Goal: Find specific page/section: Find specific page/section

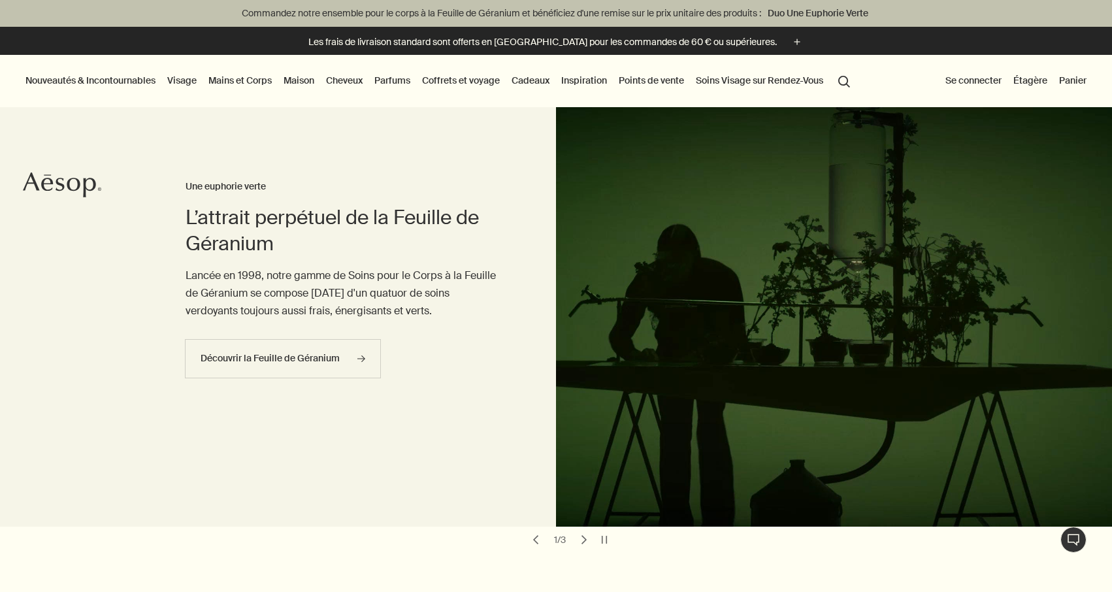
click at [129, 76] on button "Nouveautés & Incontournables" at bounding box center [90, 80] width 135 height 17
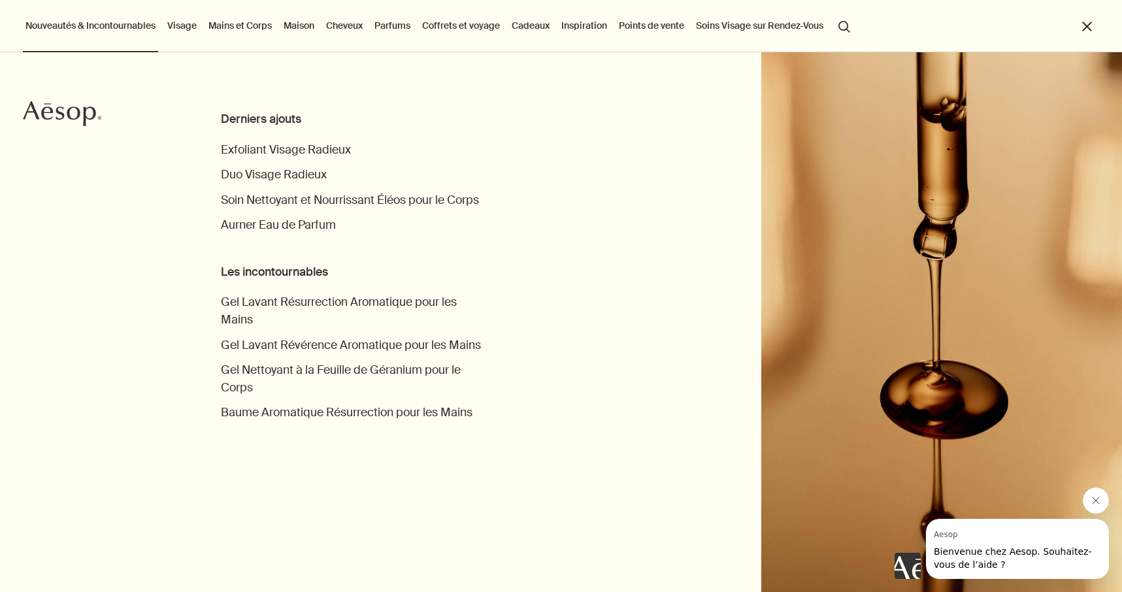
click at [304, 29] on link "Maison" at bounding box center [299, 25] width 36 height 17
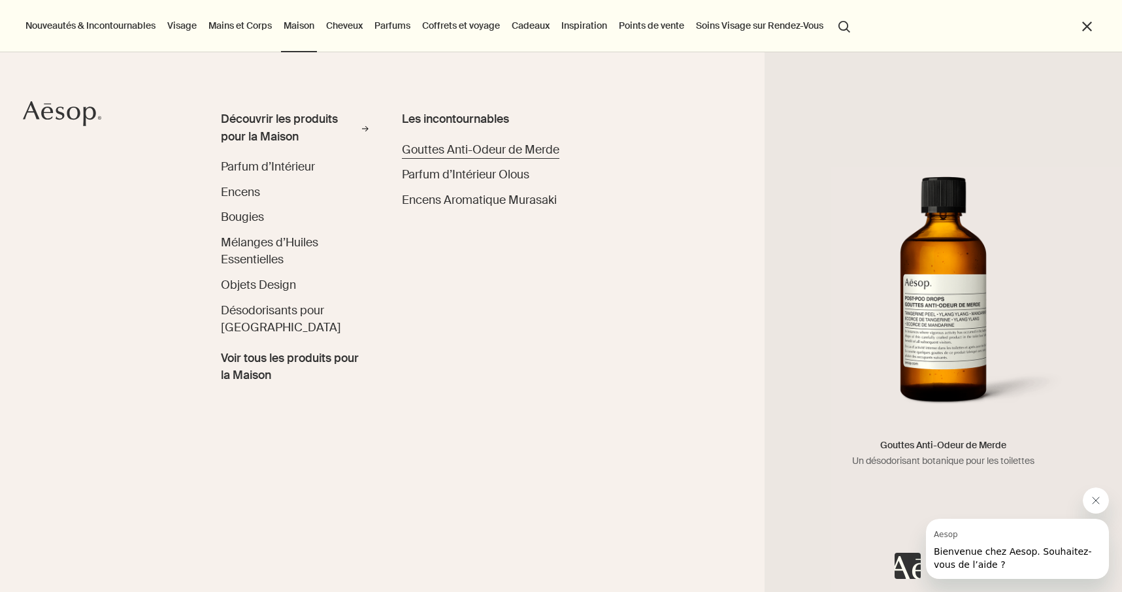
click at [444, 143] on span "Gouttes Anti-Odeur de Merde" at bounding box center [480, 149] width 157 height 15
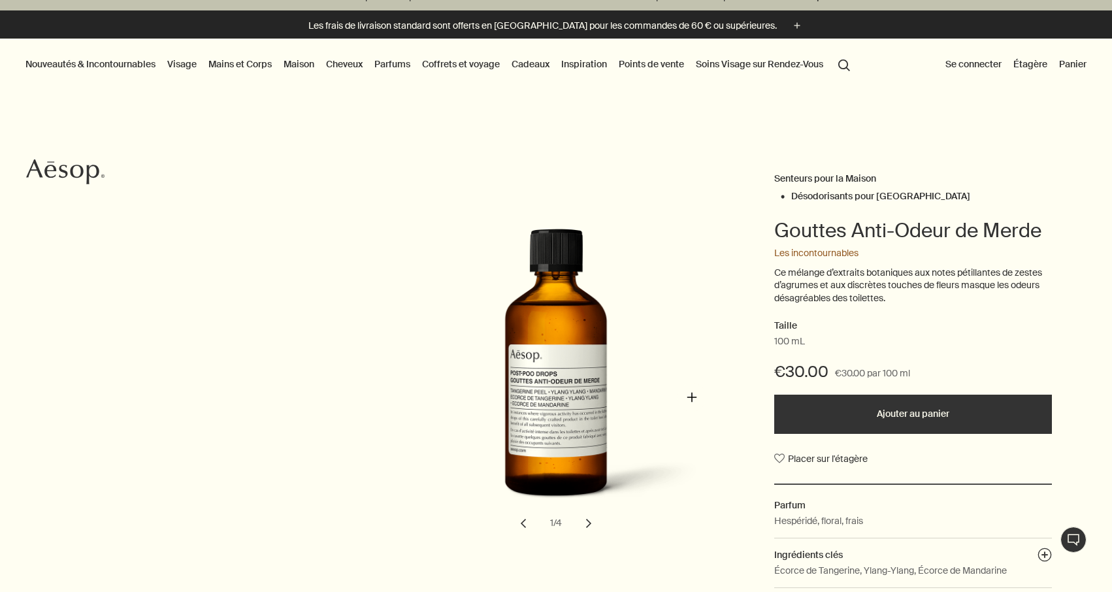
scroll to position [155, 0]
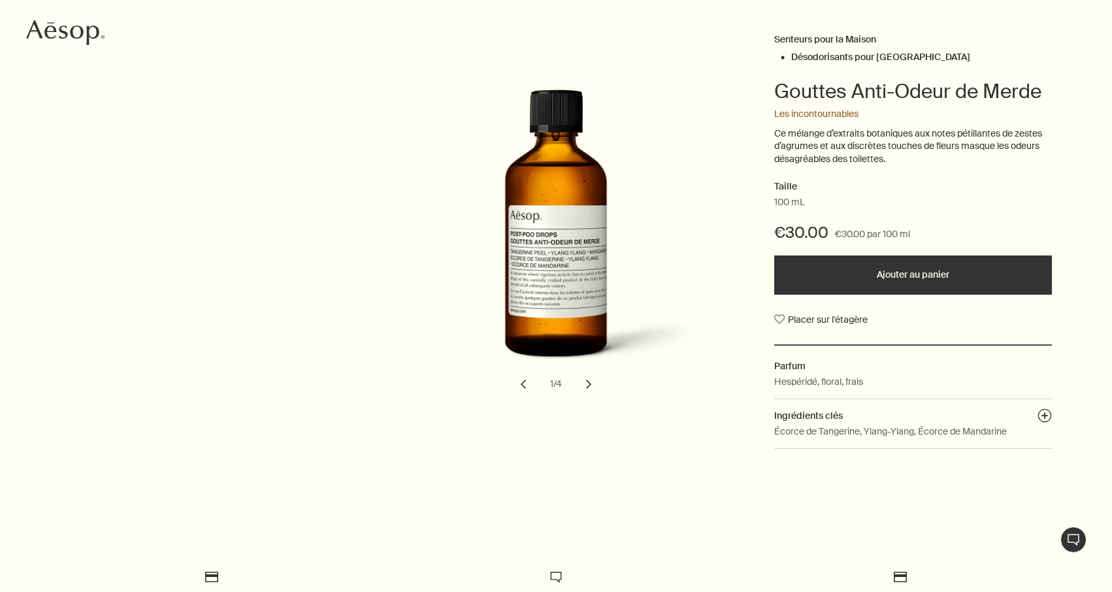
click at [587, 376] on button "chevron" at bounding box center [588, 384] width 29 height 29
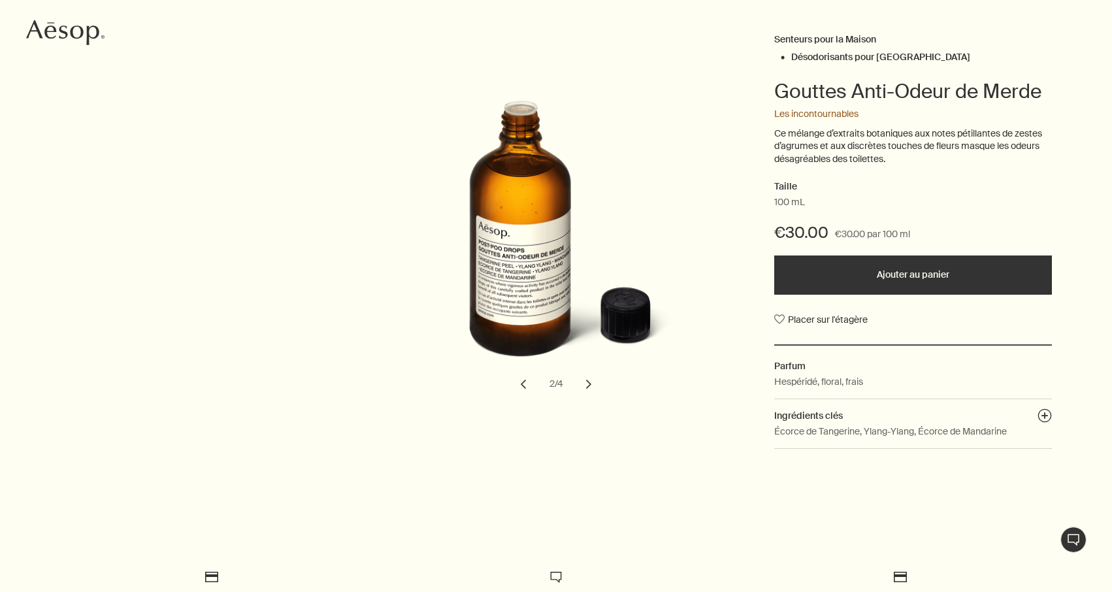
click at [587, 376] on button "chevron" at bounding box center [588, 384] width 29 height 29
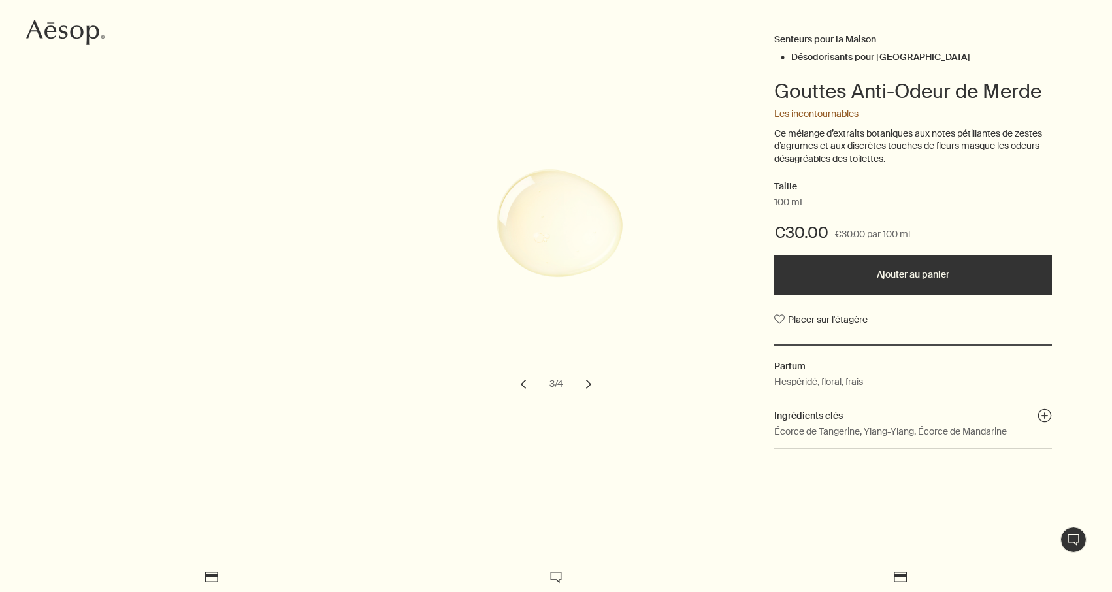
click at [587, 376] on button "chevron" at bounding box center [588, 384] width 29 height 29
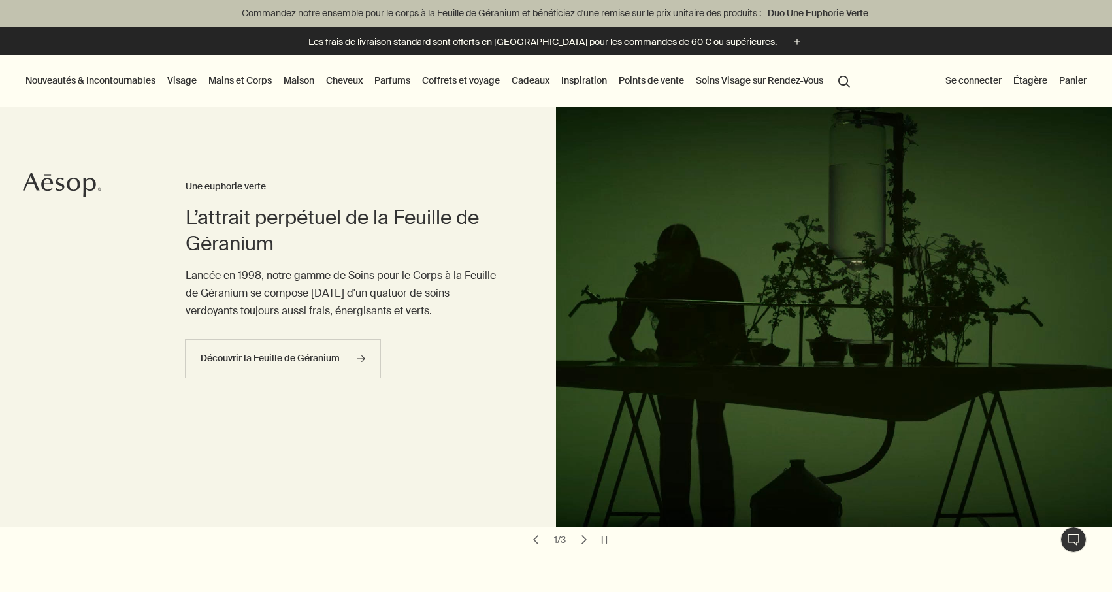
click at [355, 84] on link "Cheveux" at bounding box center [344, 80] width 42 height 17
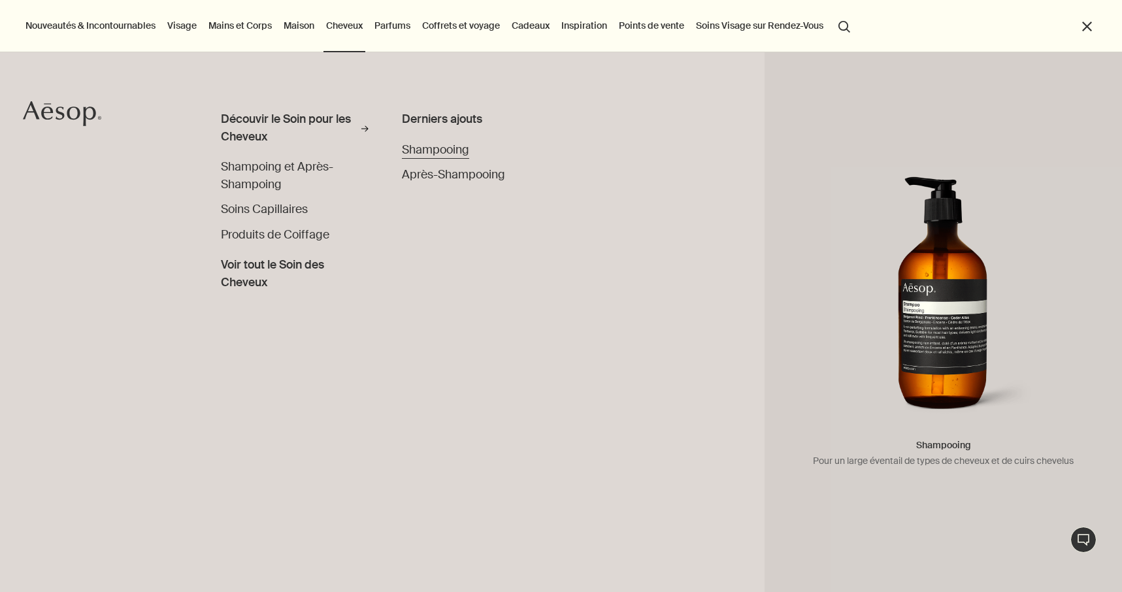
click at [461, 148] on span "Shampooing" at bounding box center [435, 149] width 67 height 15
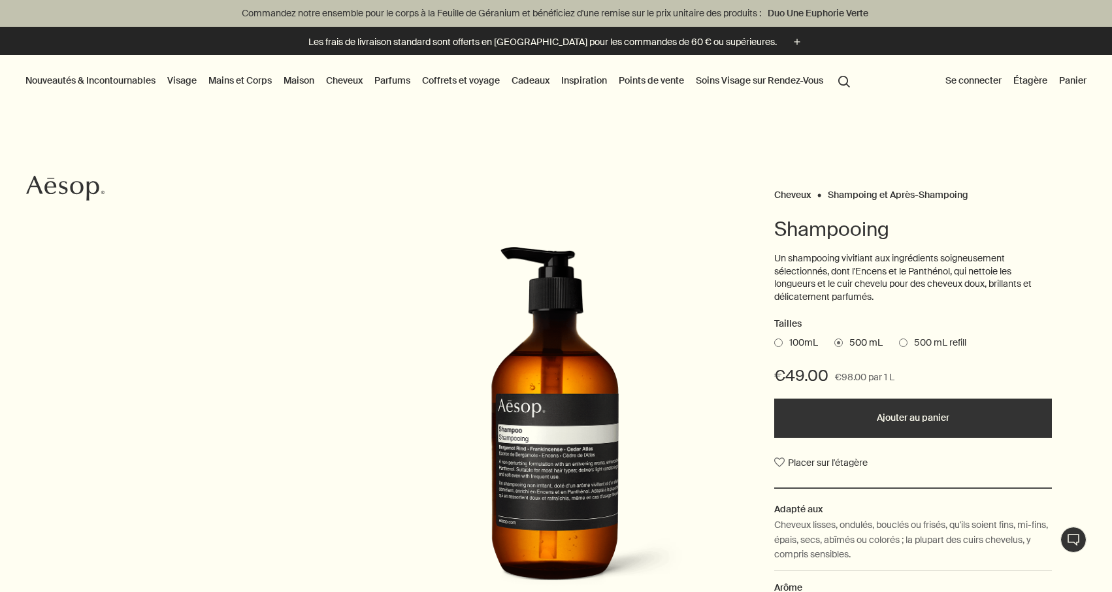
click at [459, 78] on link "Coffrets et voyage" at bounding box center [460, 80] width 83 height 17
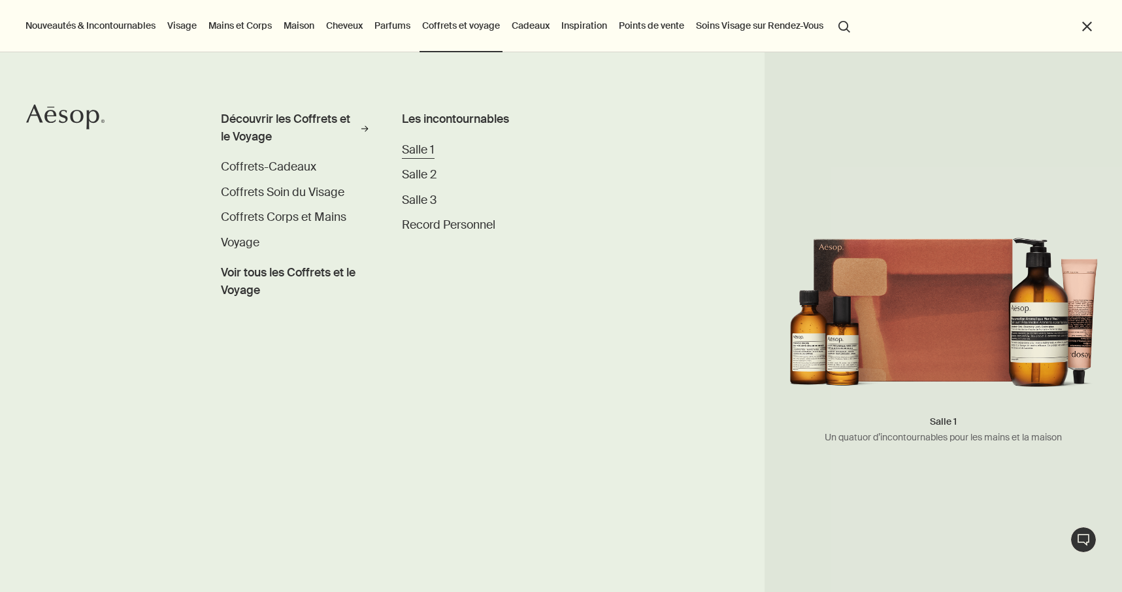
click at [421, 157] on span "Salle 1" at bounding box center [418, 149] width 33 height 15
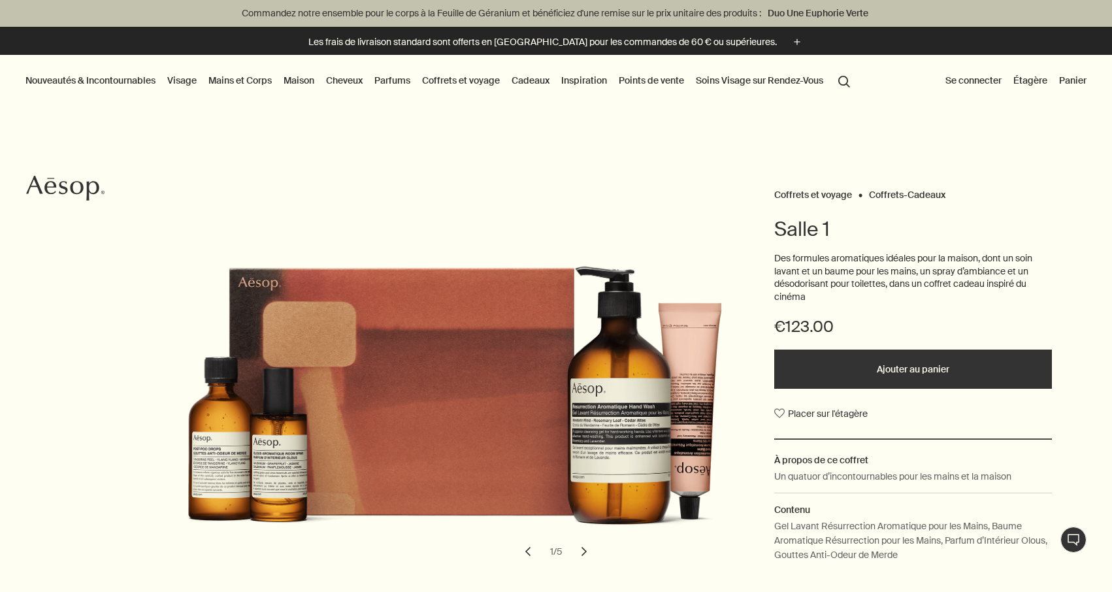
click at [576, 550] on button "chevron" at bounding box center [584, 551] width 29 height 29
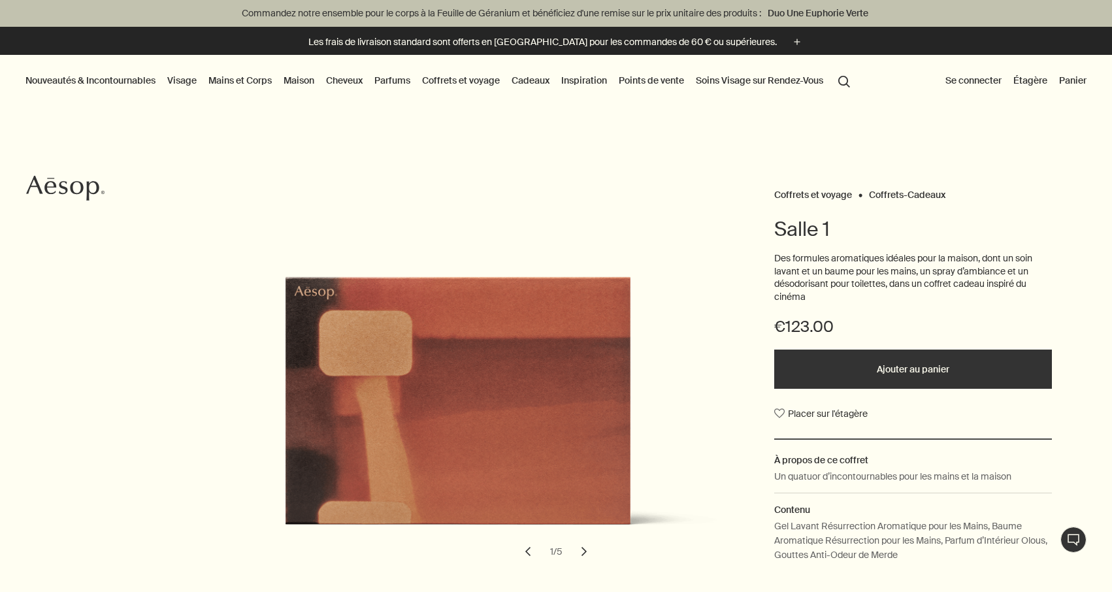
click at [576, 550] on button "chevron" at bounding box center [584, 551] width 29 height 29
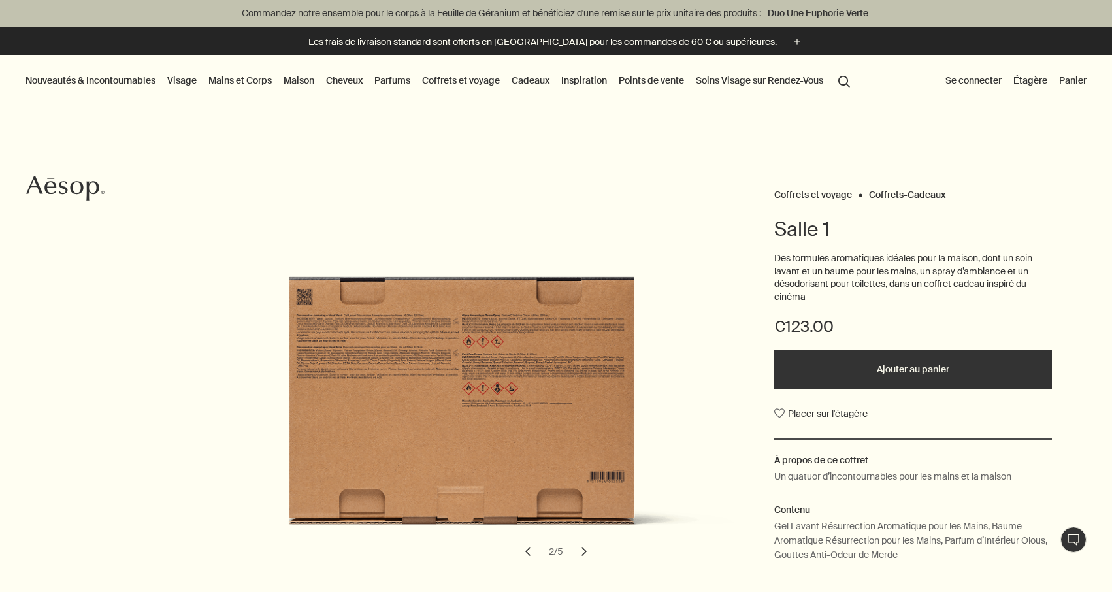
click at [576, 550] on button "chevron" at bounding box center [584, 551] width 29 height 29
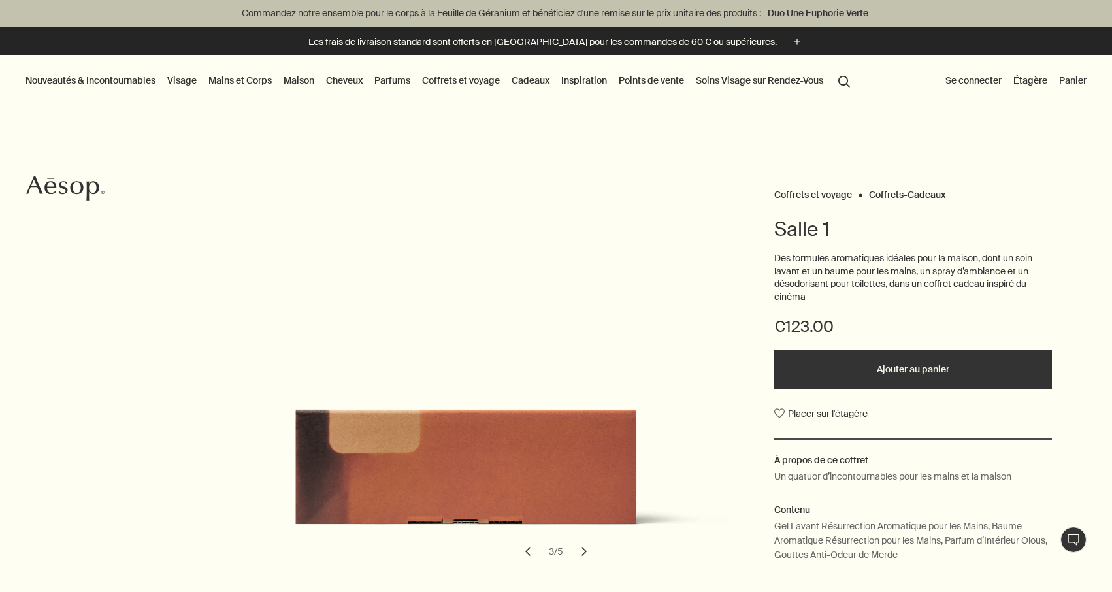
click at [576, 550] on button "chevron" at bounding box center [584, 551] width 29 height 29
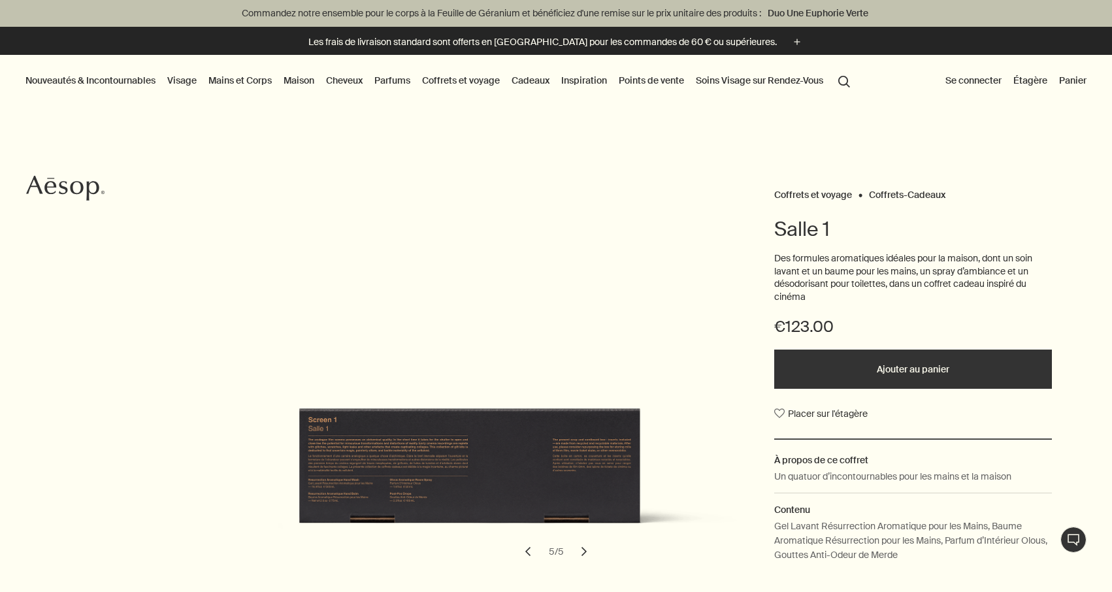
click at [576, 550] on button "chevron" at bounding box center [584, 551] width 29 height 29
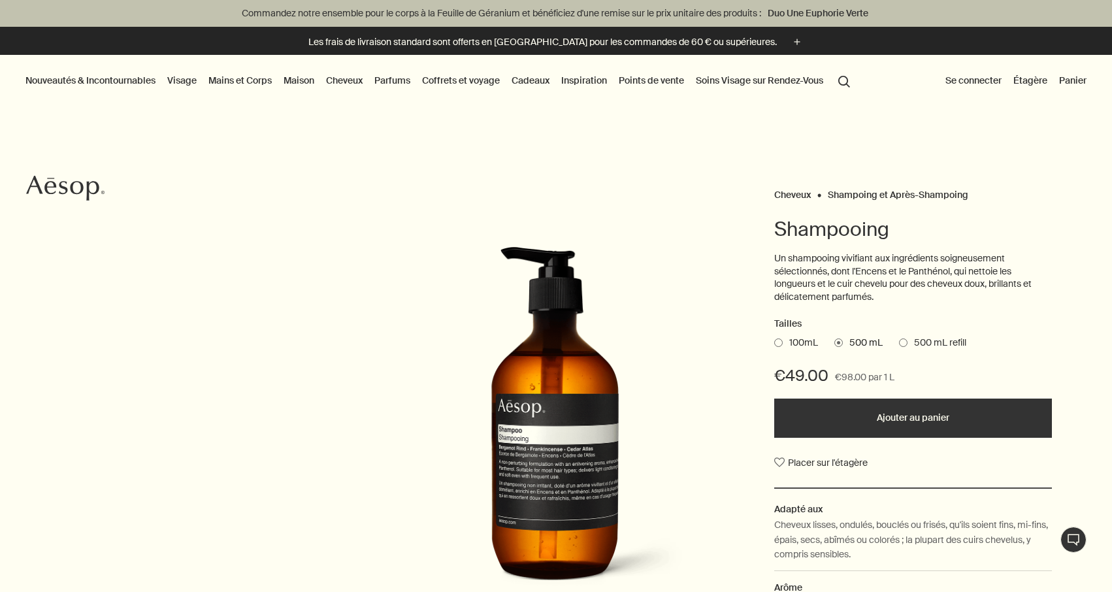
click at [464, 84] on link "Coffrets et voyage" at bounding box center [460, 80] width 83 height 17
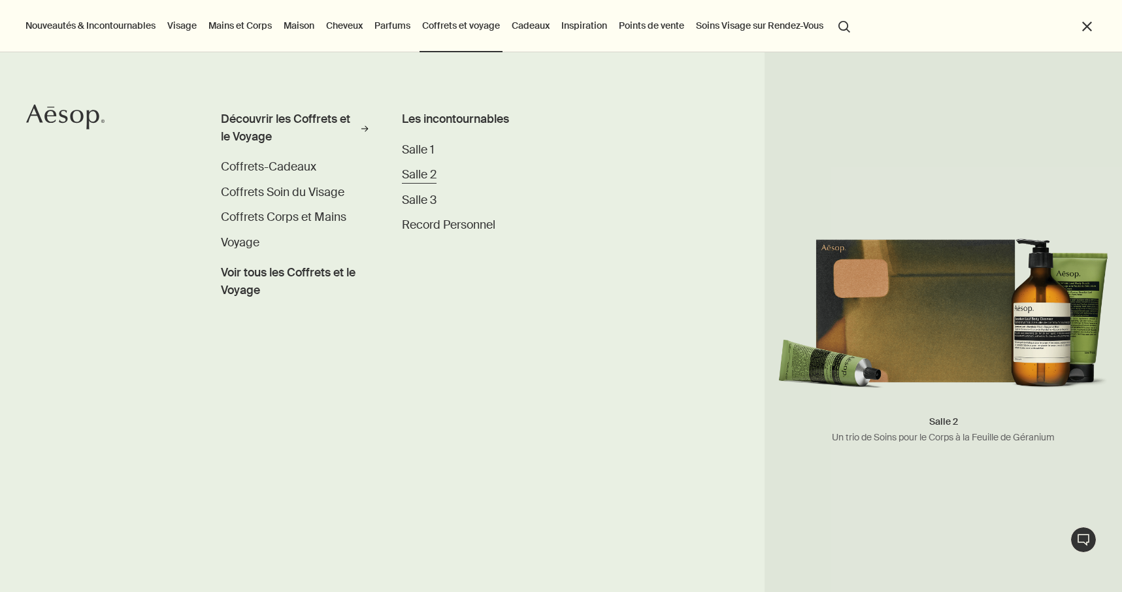
click at [410, 170] on span "Salle 2" at bounding box center [419, 174] width 35 height 15
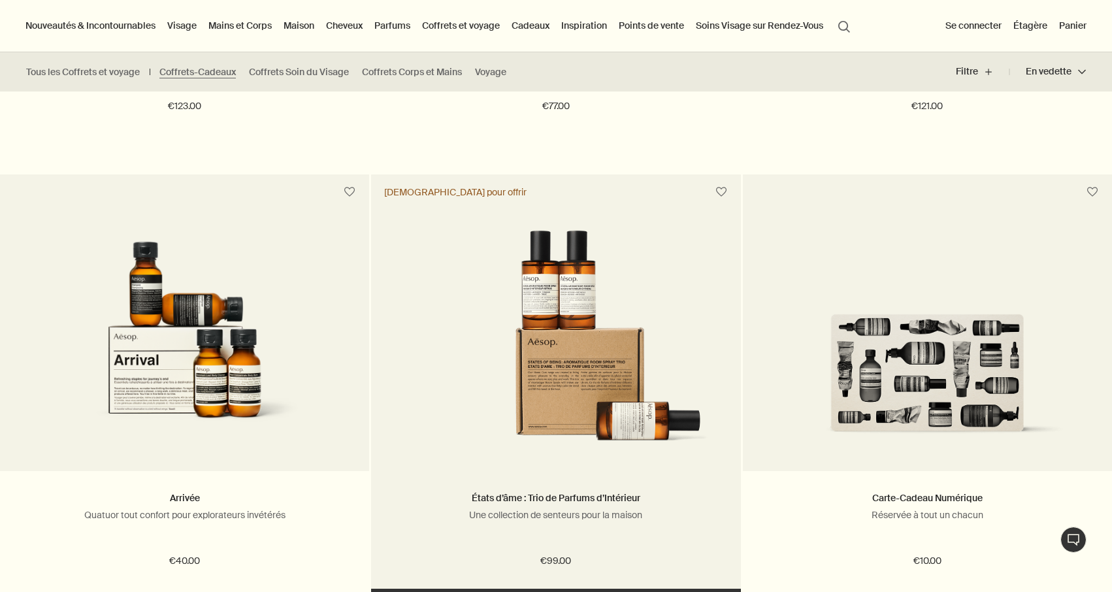
scroll to position [257, 0]
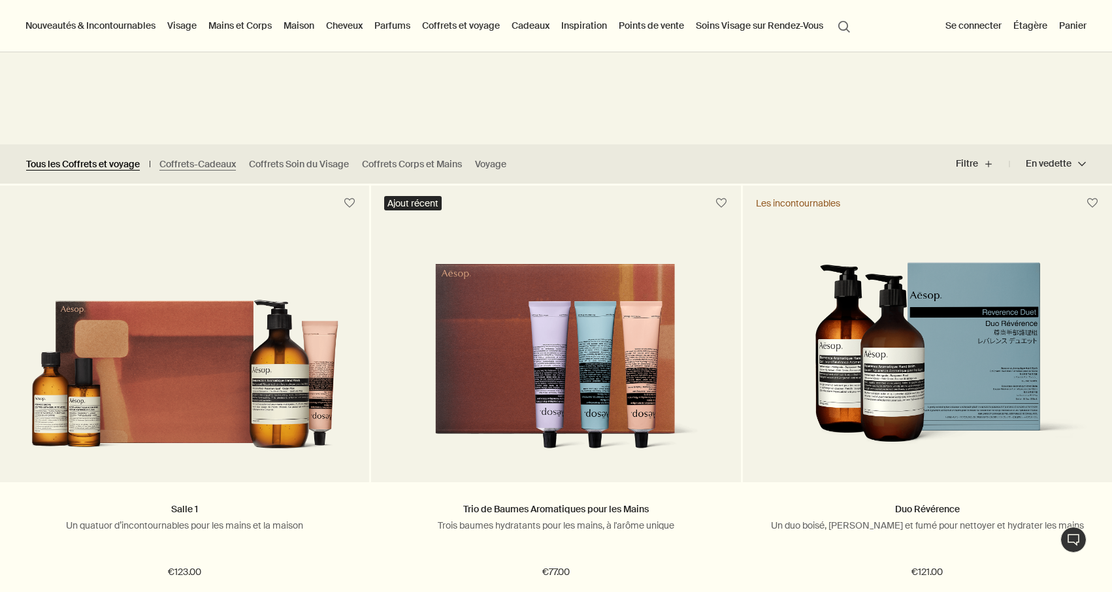
click at [66, 163] on link "Tous les Coffrets et voyage" at bounding box center [83, 164] width 114 height 12
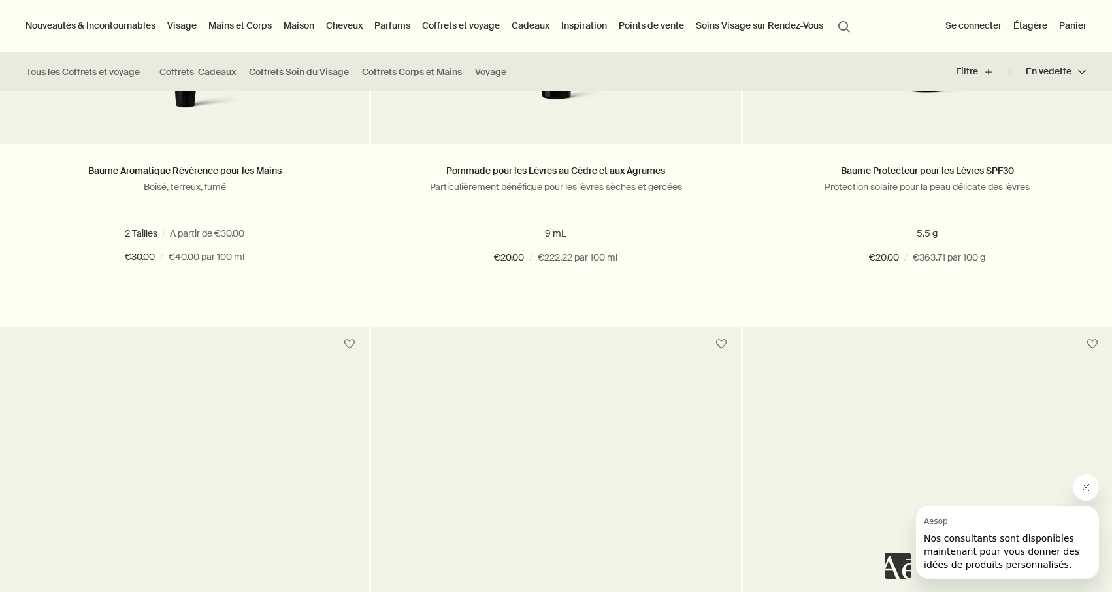
scroll to position [1859, 0]
